Goal: Find contact information: Find contact information

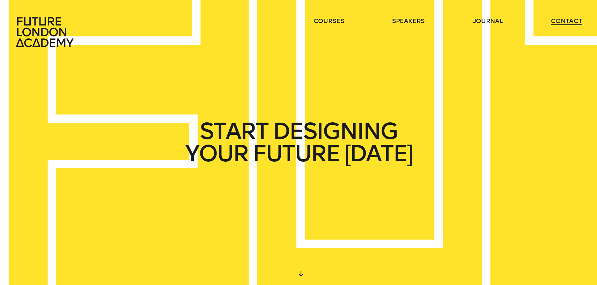
click at [567, 21] on link "contact" at bounding box center [566, 21] width 31 height 8
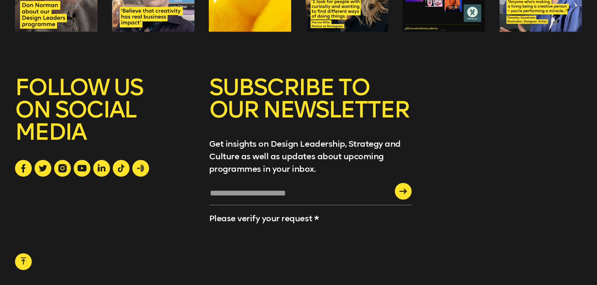
scroll to position [1039, 0]
click at [103, 171] on icon at bounding box center [102, 168] width 8 height 8
